Goal: Information Seeking & Learning: Learn about a topic

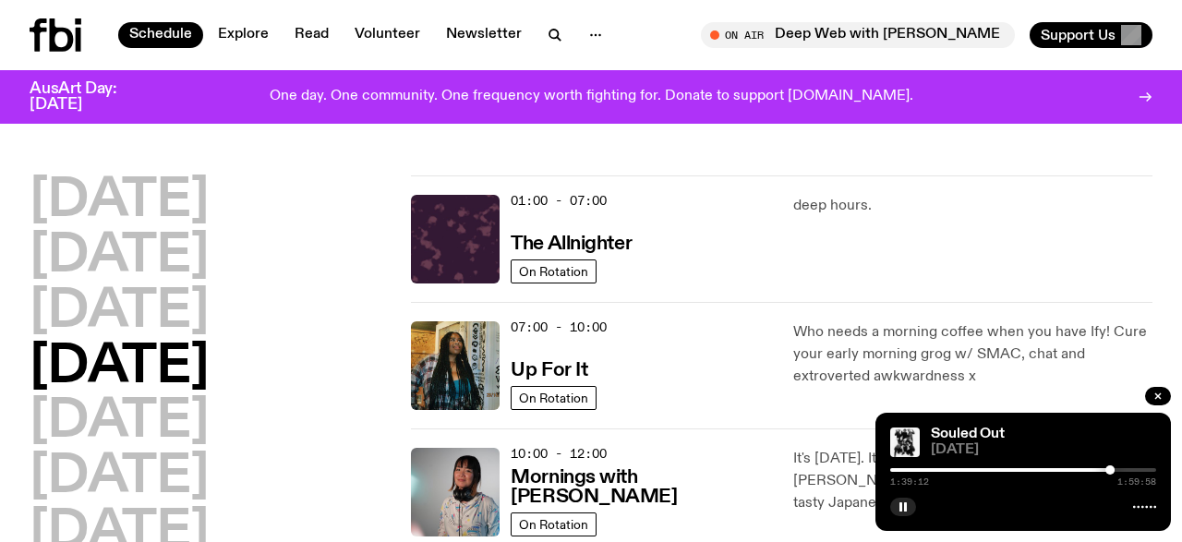
click at [902, 507] on rect "button" at bounding box center [900, 506] width 3 height 9
click at [902, 507] on icon "button" at bounding box center [903, 506] width 8 height 9
click at [907, 506] on icon "button" at bounding box center [903, 506] width 11 height 11
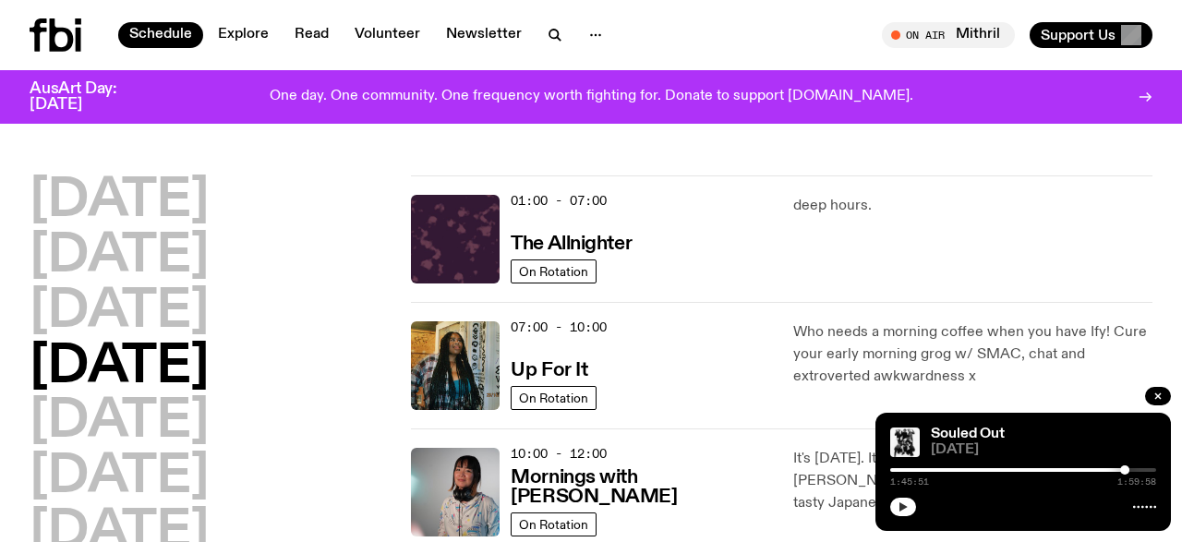
click at [897, 509] on button "button" at bounding box center [903, 507] width 26 height 18
click at [902, 507] on icon "button" at bounding box center [903, 506] width 11 height 11
click at [902, 507] on icon "button" at bounding box center [903, 506] width 8 height 9
click at [902, 507] on icon "button" at bounding box center [903, 506] width 11 height 11
click at [904, 510] on icon "button" at bounding box center [903, 506] width 11 height 11
